Goal: Use online tool/utility: Utilize a website feature to perform a specific function

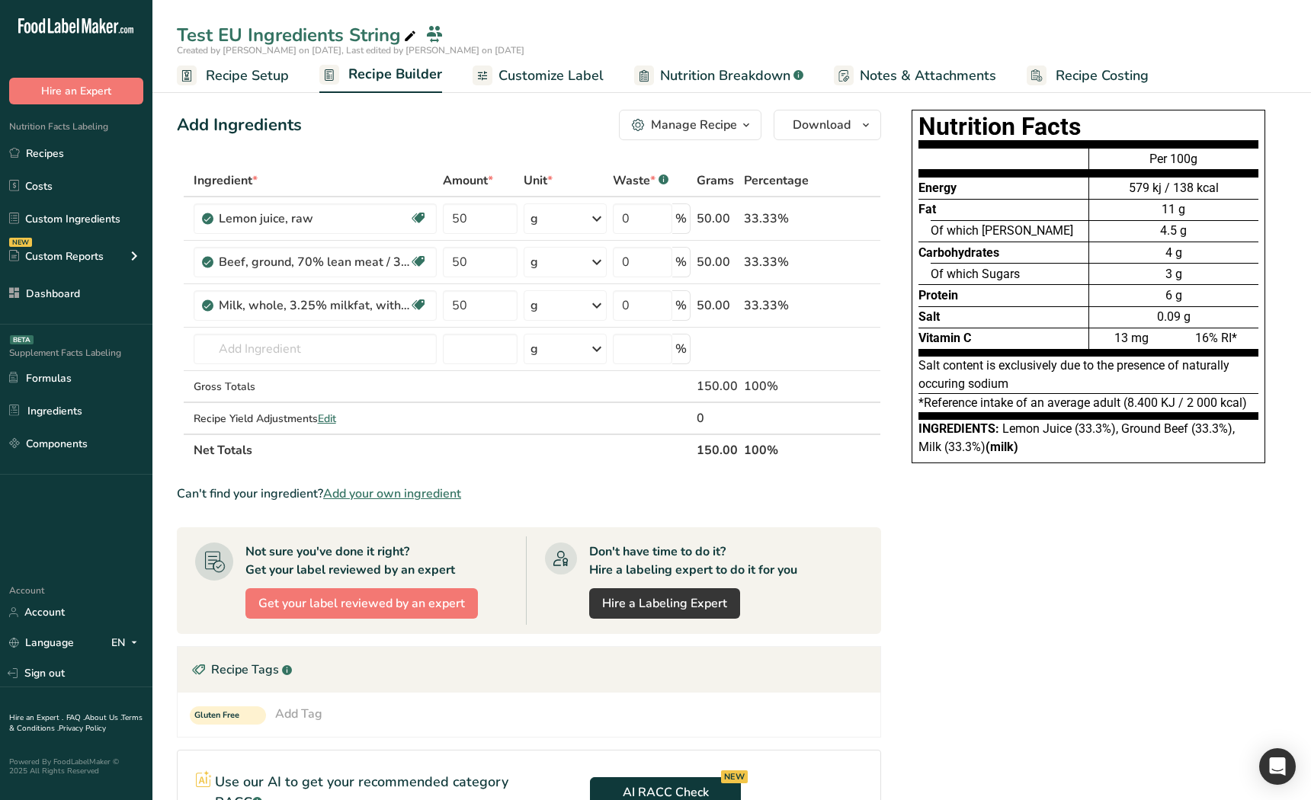
click at [1007, 579] on div "Nutrition Facts Energy Fat Of which Saturates Carbohydrates Of which Sugars Pro…" at bounding box center [1088, 612] width 396 height 1016
click at [1036, 562] on div "Nutrition Facts Energy Fat Of which Saturates Carbohydrates Of which Sugars Pro…" at bounding box center [1088, 612] width 396 height 1016
click at [331, 420] on span "Edit" at bounding box center [327, 419] width 18 height 14
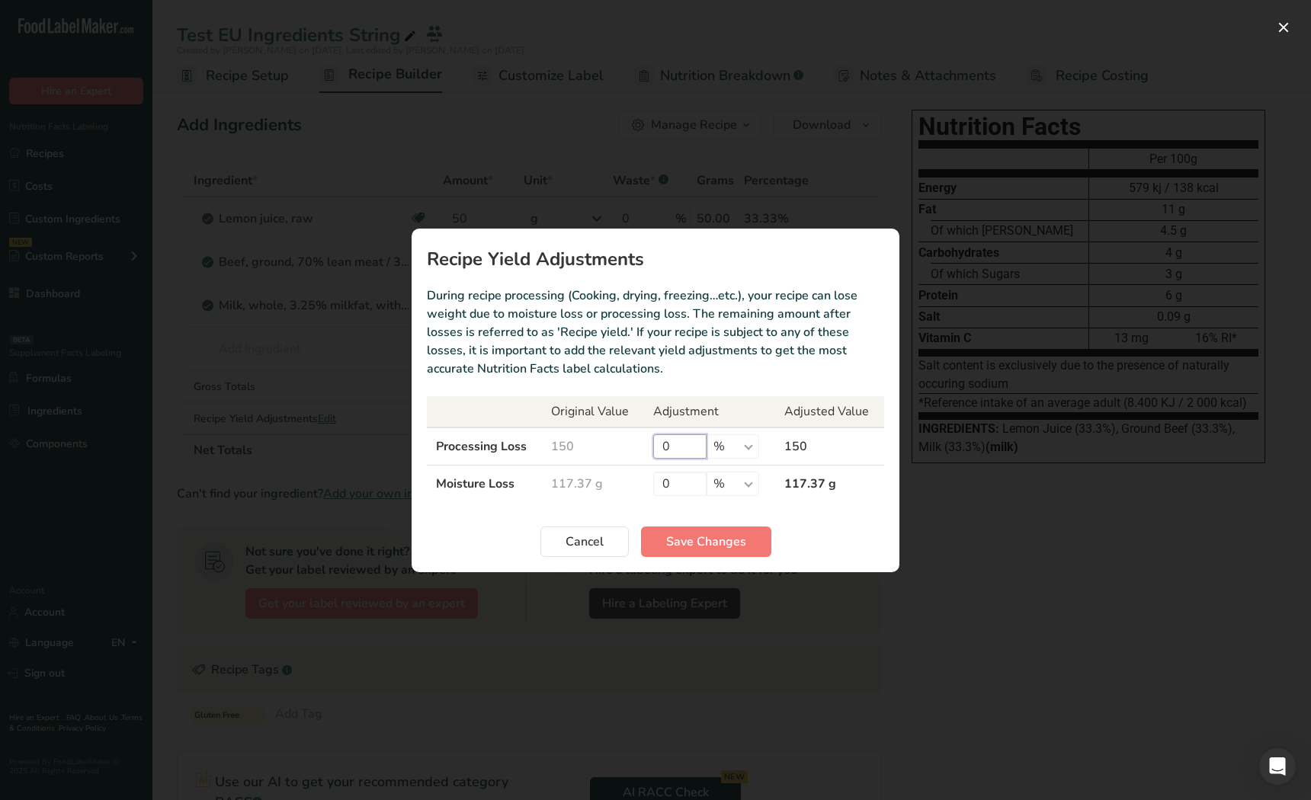
click at [694, 453] on input "0" at bounding box center [679, 446] width 53 height 24
drag, startPoint x: 660, startPoint y: 482, endPoint x: 590, endPoint y: 480, distance: 70.1
click at [590, 480] on tr "Moisture Loss 117.37 g 0 % g ppm ug kg mg mcg lb oz 117.37 g" at bounding box center [655, 483] width 457 height 37
type input "50"
click at [740, 559] on section "Recipe Yield Adjustments During recipe processing (Cooking, drying, freezing…et…" at bounding box center [656, 401] width 488 height 344
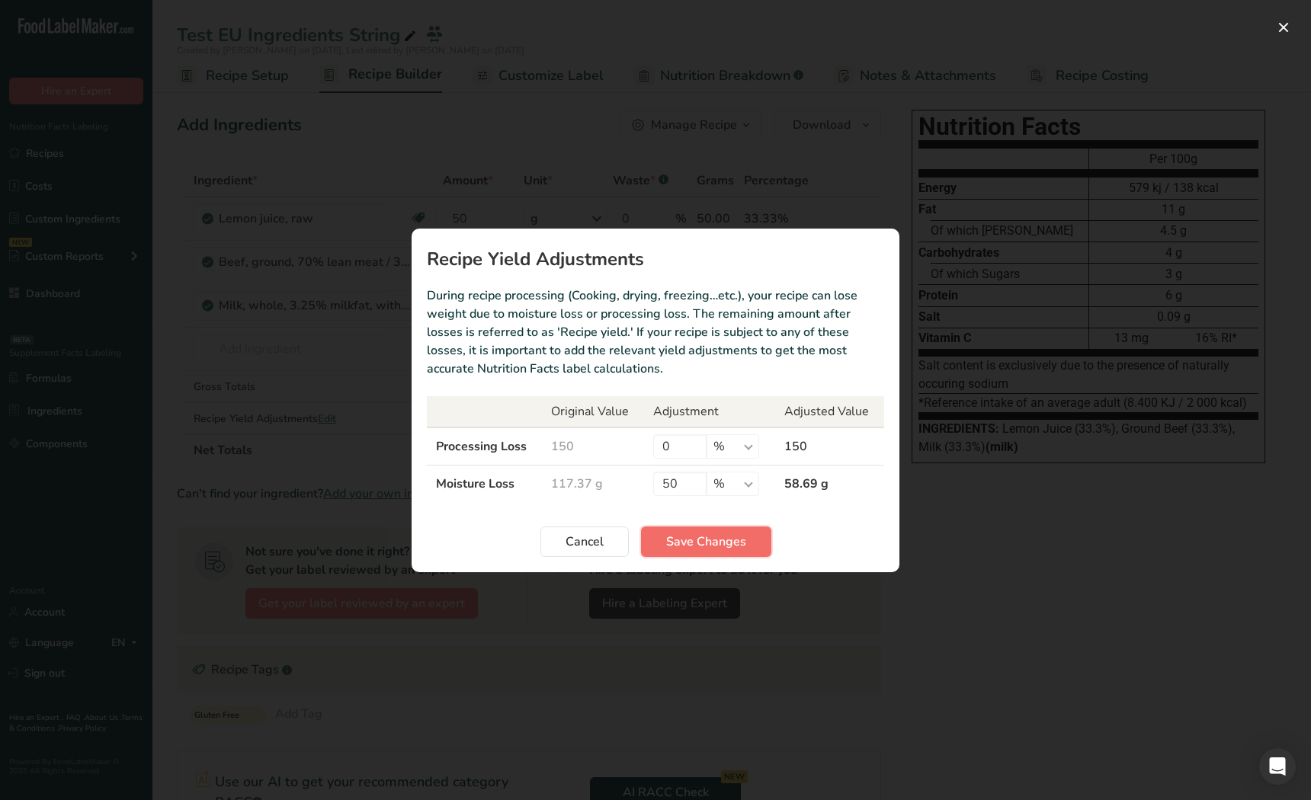
click at [730, 539] on span "Save Changes" at bounding box center [706, 542] width 80 height 18
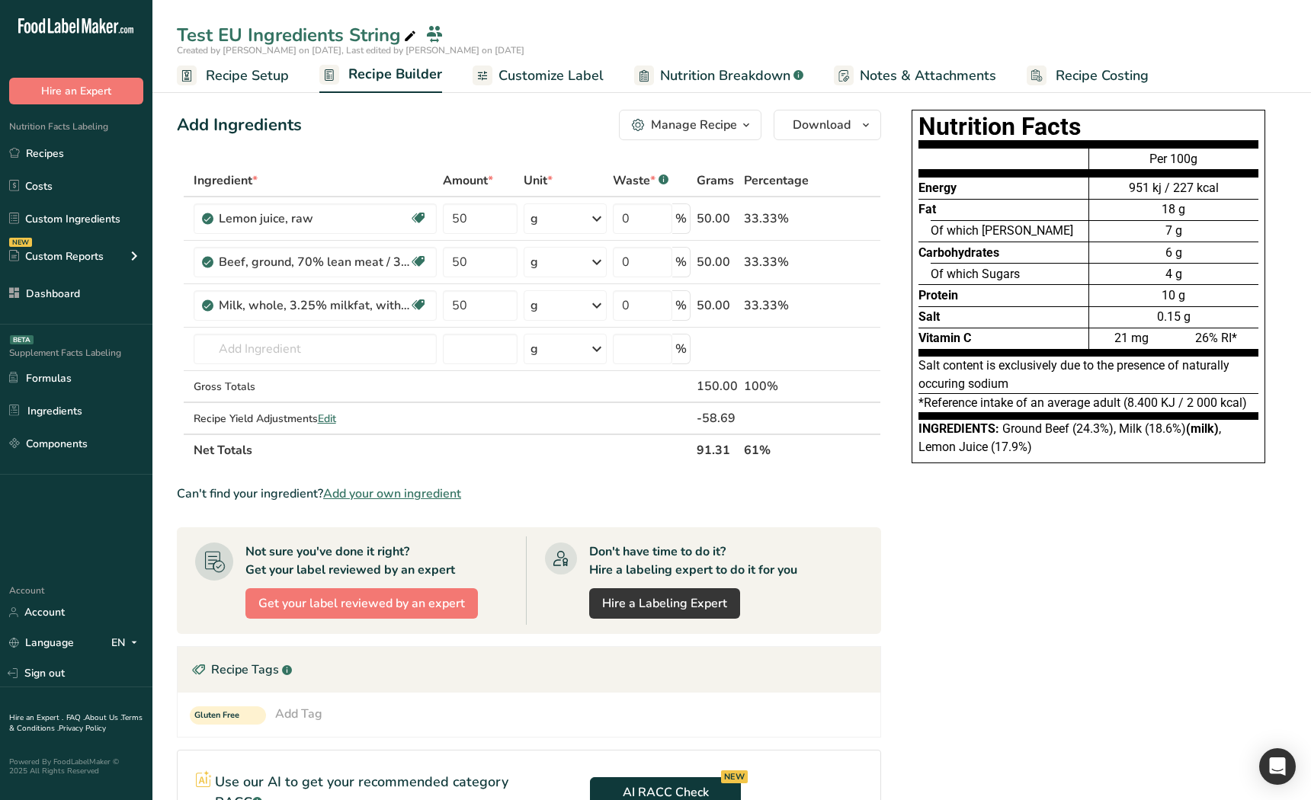
click at [888, 481] on div "Add Ingredients Manage Recipe Delete Recipe Duplicate Recipe Scale Recipe Save …" at bounding box center [533, 612] width 713 height 1016
drag, startPoint x: 1094, startPoint y: 451, endPoint x: 1001, endPoint y: 430, distance: 94.7
click at [1001, 430] on div "Ingredients: Ground Beef (24.3%), Milk (18.6%) (milk) , Lemon Juice (17.9%)" at bounding box center [1088, 438] width 340 height 37
drag, startPoint x: 1006, startPoint y: 675, endPoint x: 1017, endPoint y: 668, distance: 12.3
click at [1006, 579] on div "Nutrition Facts Energy Fat Of which Saturates Carbohydrates Of which Sugars Pro…" at bounding box center [1088, 612] width 396 height 1016
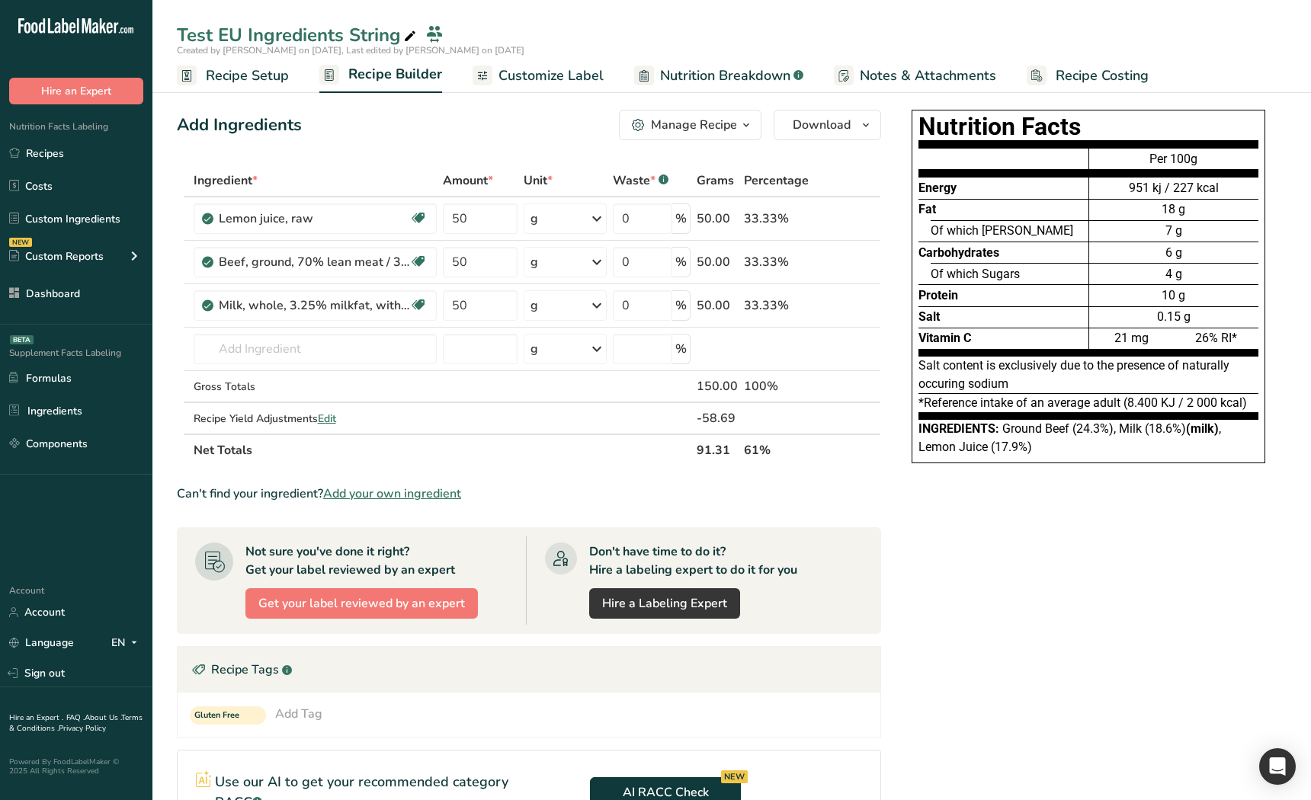
click at [1018, 579] on div "Nutrition Facts Energy Fat Of which Saturates Carbohydrates Of which Sugars Pro…" at bounding box center [1088, 612] width 396 height 1016
